Goal: Information Seeking & Learning: Learn about a topic

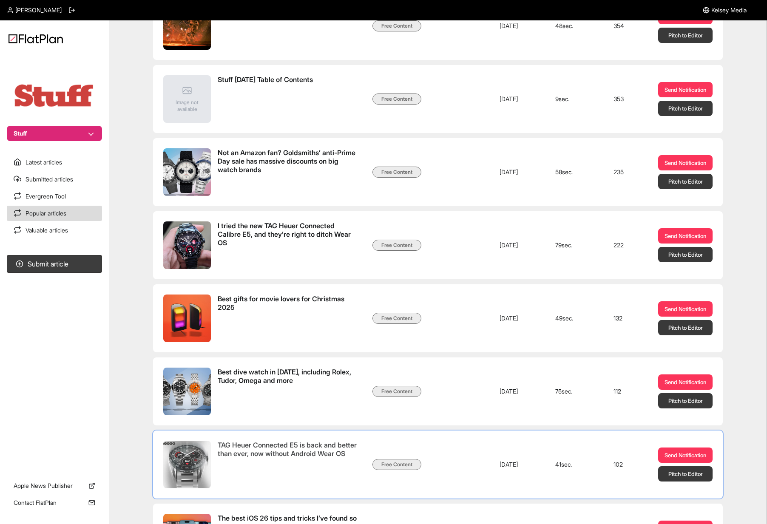
scroll to position [372, 0]
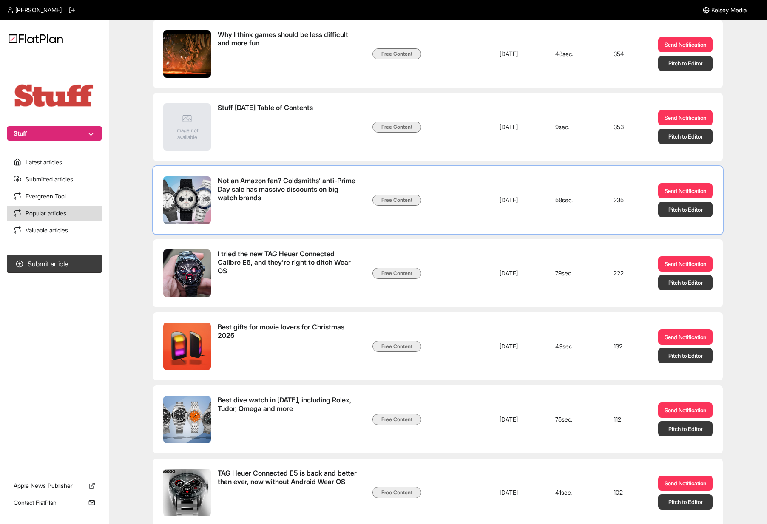
click at [280, 170] on td "Not an Amazon fan? Goldsmiths’ anti-Prime Day sale has massive discounts on big…" at bounding box center [259, 200] width 213 height 68
click at [328, 175] on td "Not an Amazon fan? Goldsmiths’ anti-Prime Day sale has massive discounts on big…" at bounding box center [259, 200] width 213 height 68
click at [331, 185] on span "Not an Amazon fan? Goldsmiths’ anti-Prime Day sale has massive discounts on big…" at bounding box center [287, 189] width 138 height 26
click at [61, 164] on link "Latest articles" at bounding box center [54, 162] width 95 height 15
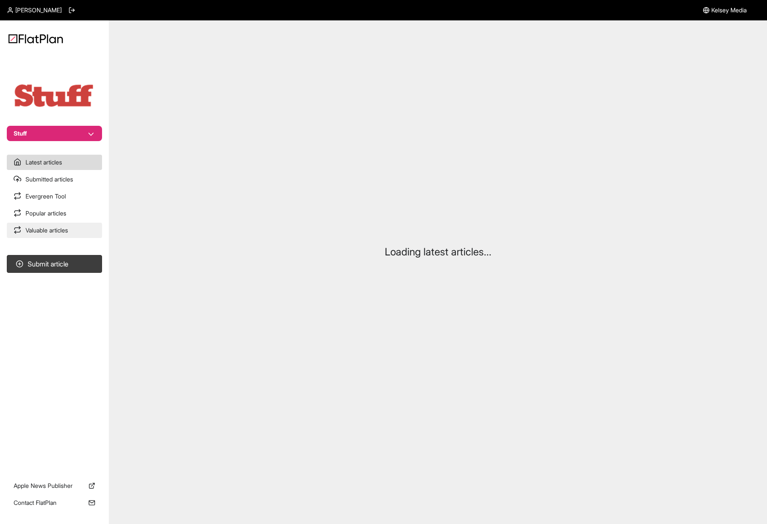
scroll to position [225, 0]
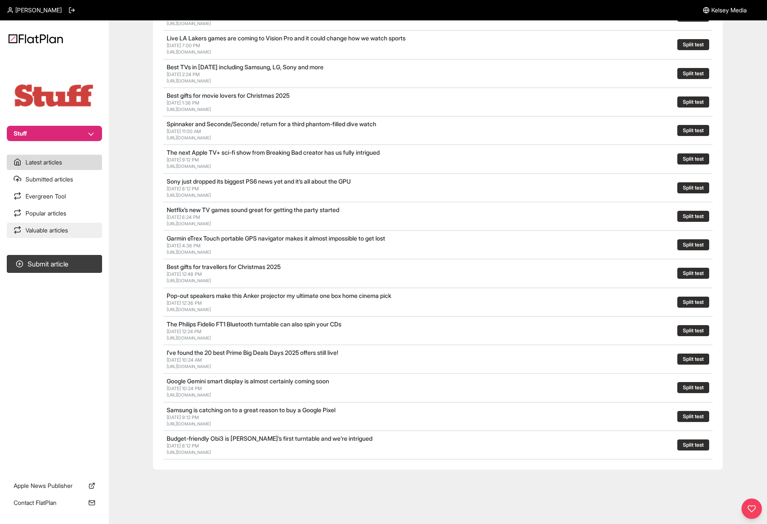
click at [68, 233] on link "Valuable articles" at bounding box center [54, 230] width 95 height 15
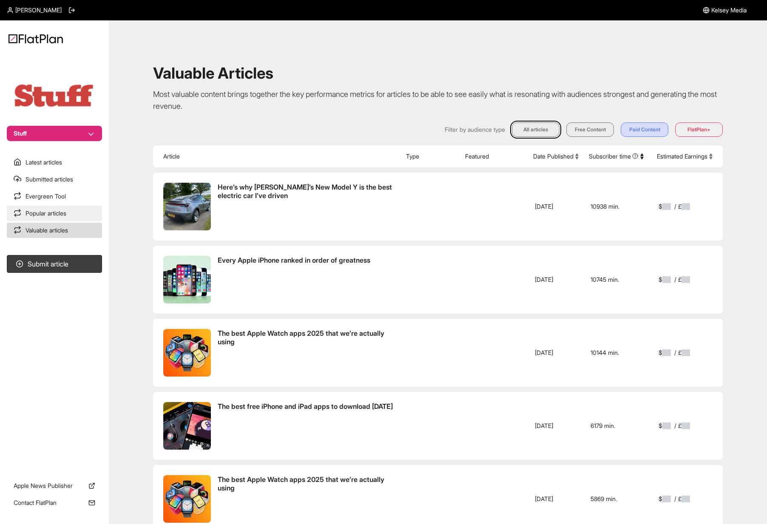
click at [74, 217] on link "Popular articles" at bounding box center [54, 213] width 95 height 15
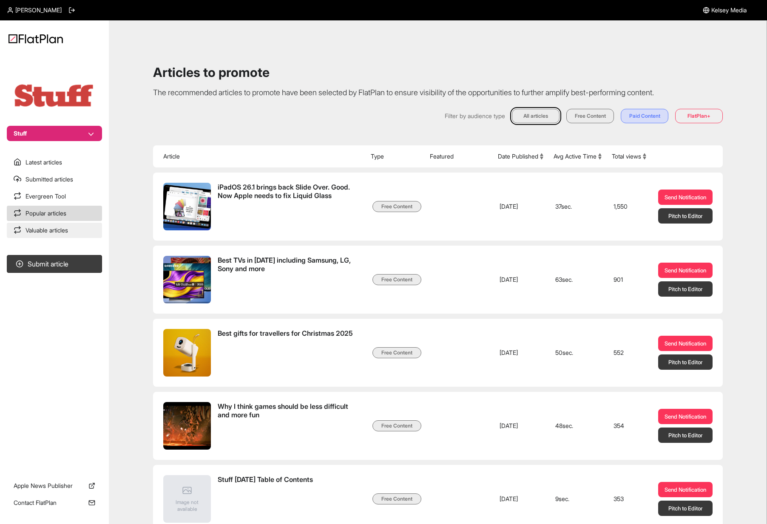
click at [74, 231] on link "Valuable articles" at bounding box center [54, 230] width 95 height 15
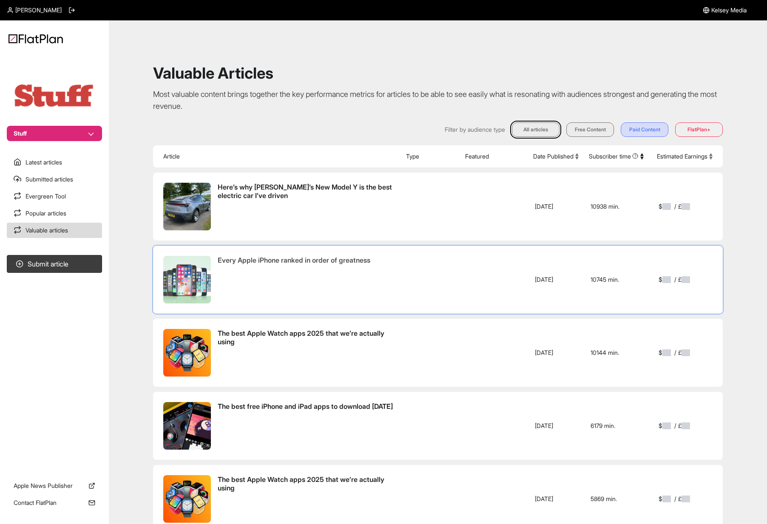
click at [361, 260] on span "Every Apple iPhone ranked in order of greatness" at bounding box center [294, 260] width 153 height 9
click at [68, 215] on link "Popular articles" at bounding box center [54, 213] width 95 height 15
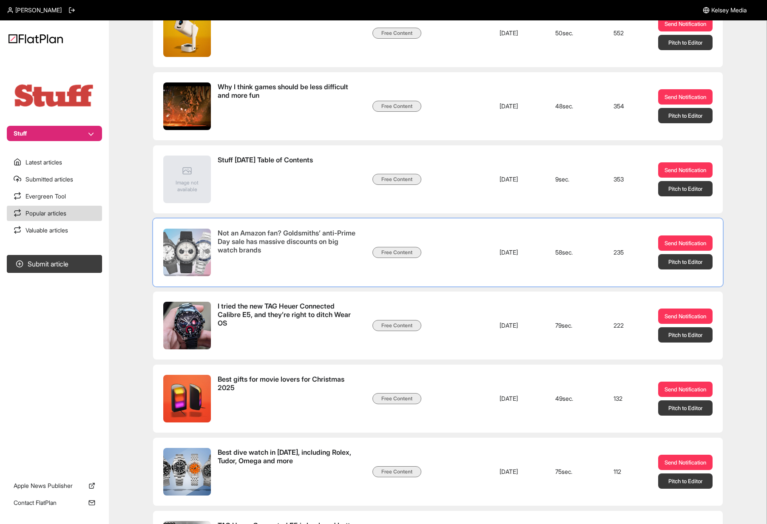
scroll to position [327, 0]
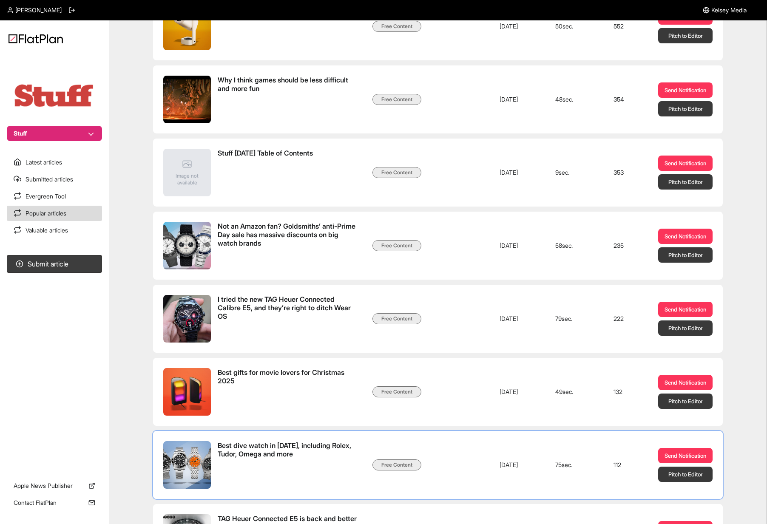
click at [469, 489] on td at bounding box center [459, 465] width 68 height 68
click at [484, 465] on td at bounding box center [459, 465] width 68 height 68
click at [291, 447] on span "Best dive watch in [DATE], including Rolex, Tudor, Omega and more" at bounding box center [285, 449] width 134 height 17
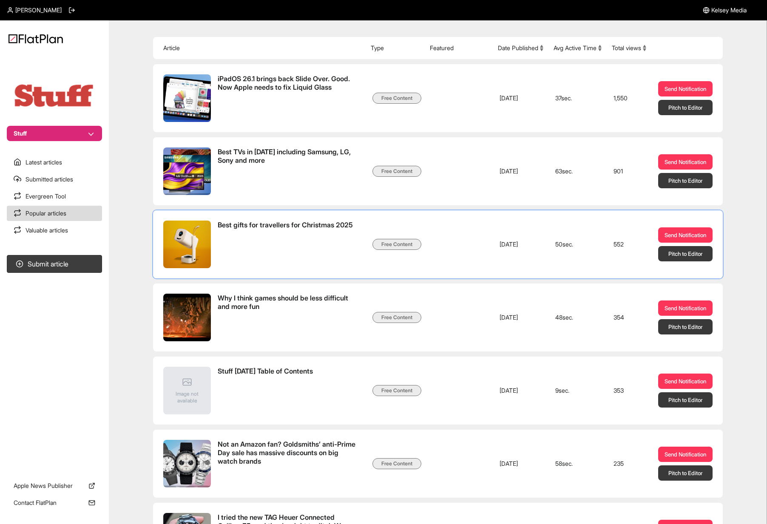
scroll to position [108, 0]
drag, startPoint x: 622, startPoint y: 465, endPoint x: 612, endPoint y: 464, distance: 10.2
click at [612, 464] on td "235" at bounding box center [629, 464] width 45 height 68
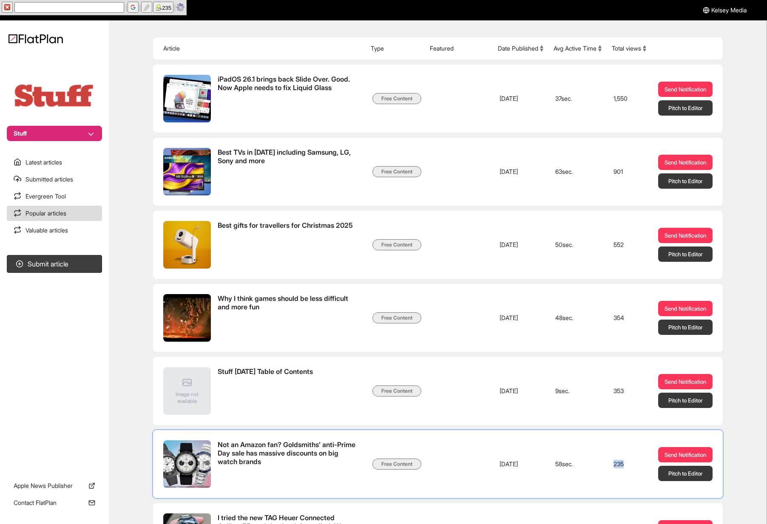
click at [612, 465] on td "235" at bounding box center [629, 464] width 45 height 68
drag, startPoint x: 612, startPoint y: 465, endPoint x: 623, endPoint y: 466, distance: 11.5
click at [623, 466] on td "235" at bounding box center [629, 464] width 45 height 68
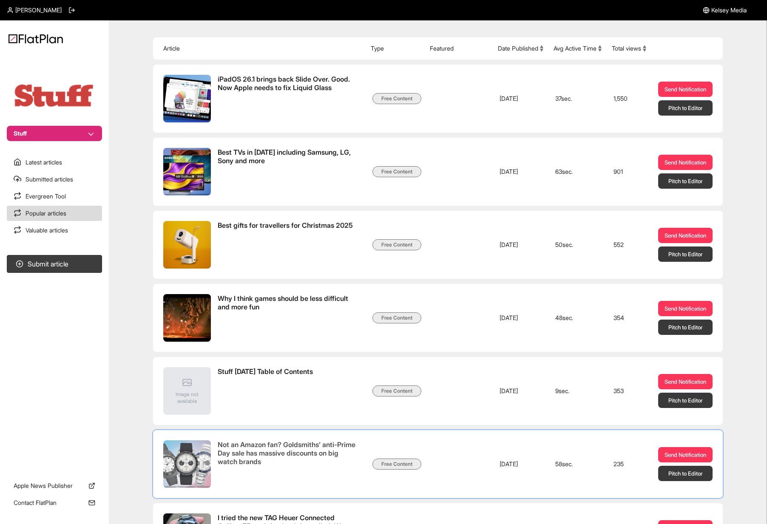
click at [291, 452] on span "Not an Amazon fan? Goldsmiths’ anti-Prime Day sale has massive discounts on big…" at bounding box center [287, 454] width 138 height 26
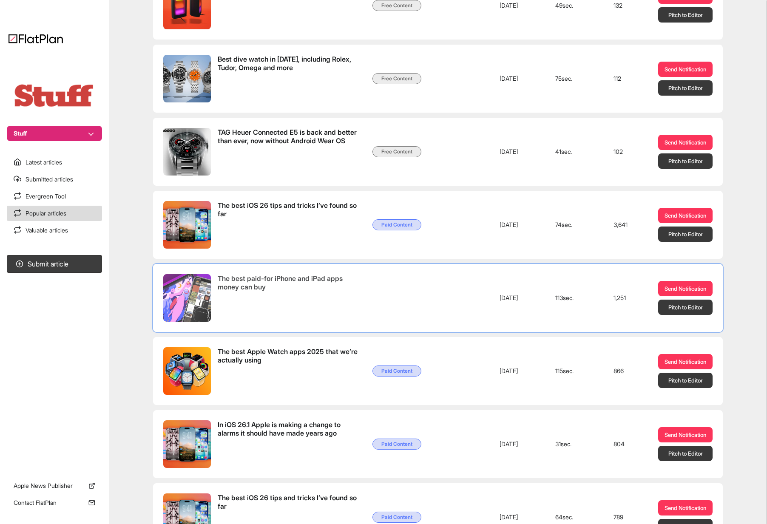
scroll to position [634, 0]
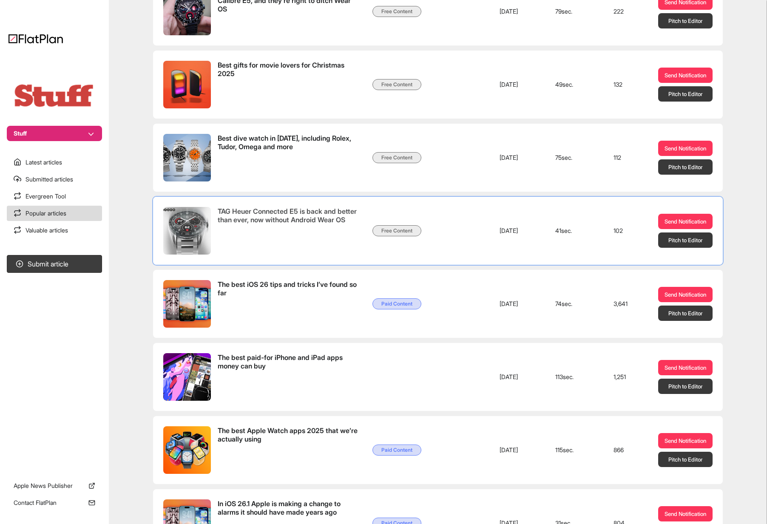
click at [294, 216] on span "TAG Heuer Connected E5 is back and better than ever, now without Android Wear OS" at bounding box center [287, 215] width 139 height 17
